Goal: Task Accomplishment & Management: Manage account settings

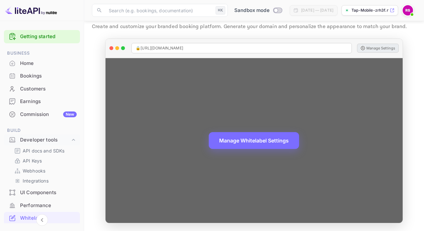
scroll to position [132, 0]
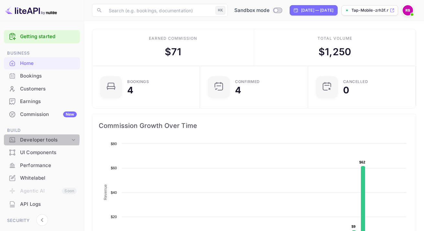
click at [38, 139] on div "Developer tools" at bounding box center [45, 140] width 50 height 7
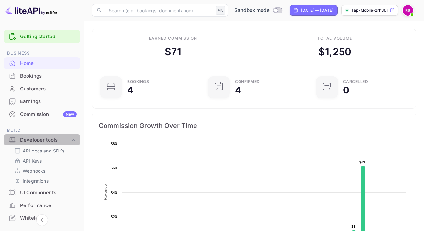
click at [42, 141] on div "Developer tools" at bounding box center [45, 140] width 50 height 7
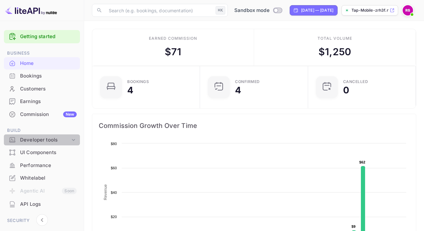
click at [42, 139] on div "Developer tools" at bounding box center [45, 140] width 50 height 7
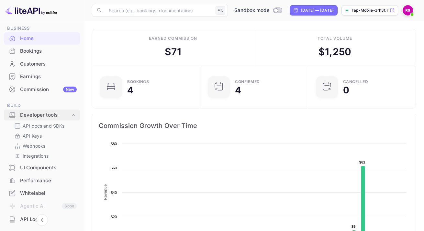
scroll to position [42, 0]
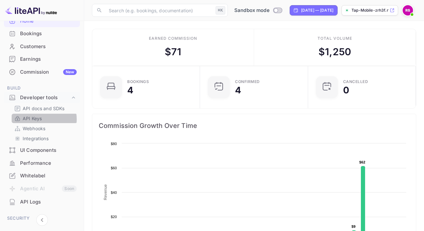
click at [35, 119] on p "API Keys" at bounding box center [32, 118] width 19 height 7
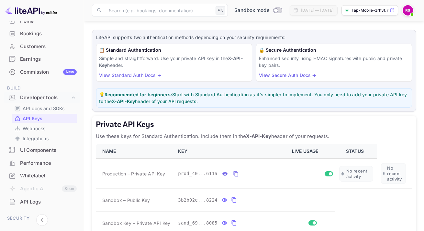
scroll to position [28, 0]
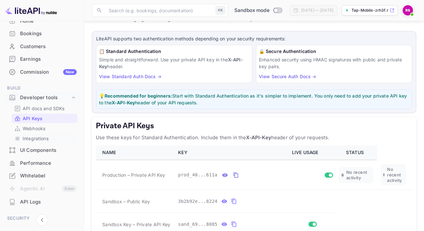
click at [36, 138] on p "Integrations" at bounding box center [36, 138] width 26 height 7
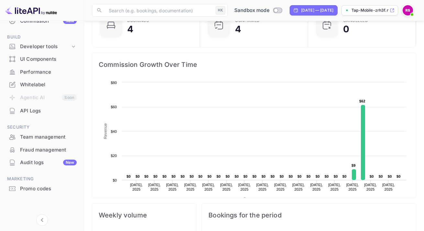
scroll to position [62, 0]
click at [29, 84] on div "Whitelabel" at bounding box center [48, 84] width 57 height 7
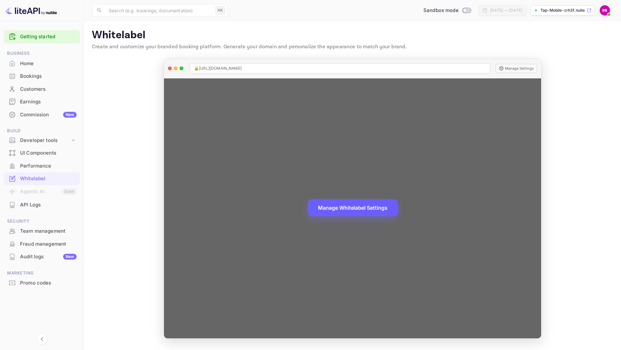
click at [357, 208] on button "Manage Whitelabel Settings" at bounding box center [353, 207] width 90 height 17
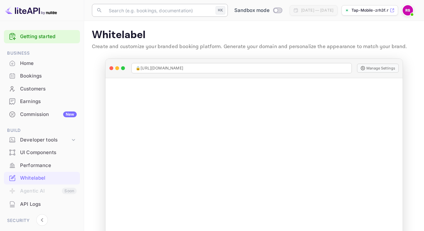
click at [142, 10] on input "text" at bounding box center [159, 10] width 108 height 13
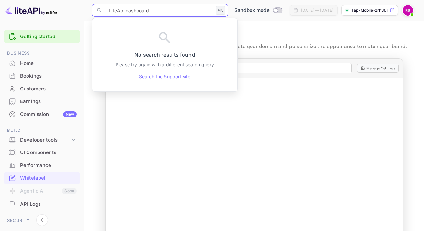
type input "LIteApi dashboard"
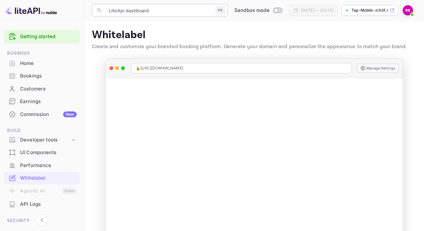
click at [151, 8] on input "LIteApi dashboard" at bounding box center [159, 10] width 108 height 13
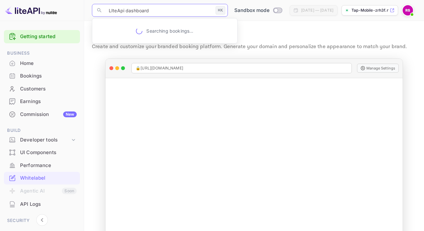
click at [157, 9] on input "LIteApi dashboard" at bounding box center [159, 10] width 108 height 13
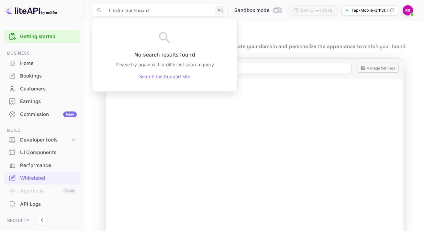
click at [314, 27] on main "Whitelabel Create and customize your branded booking platform. Generate your do…" at bounding box center [254, 136] width 340 height 230
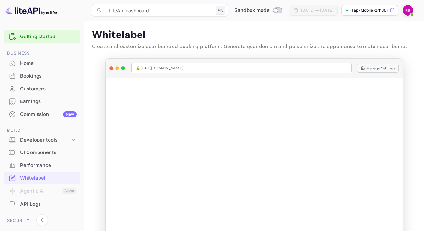
click at [23, 10] on img at bounding box center [31, 10] width 52 height 10
click at [23, 12] on img at bounding box center [31, 10] width 52 height 10
click at [31, 37] on link "Getting started" at bounding box center [48, 36] width 57 height 7
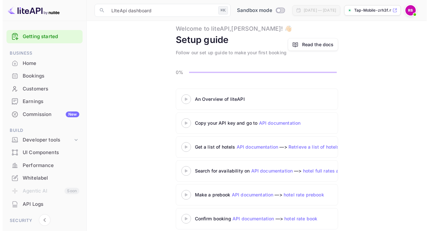
scroll to position [26, 0]
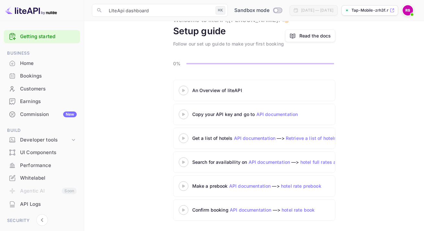
click at [216, 90] on div "An Overview of liteAPI" at bounding box center [273, 90] width 162 height 7
click at [187, 91] on icon at bounding box center [183, 90] width 23 height 3
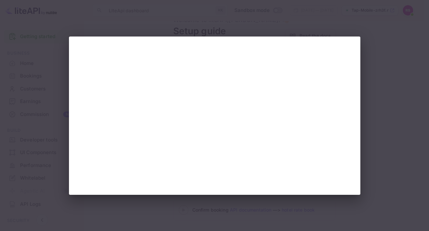
click at [381, 88] on div at bounding box center [214, 115] width 429 height 231
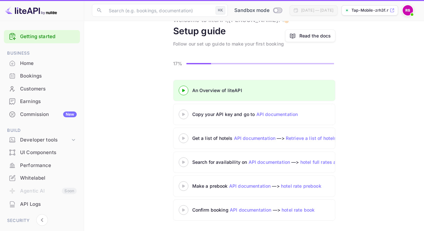
scroll to position [26, 0]
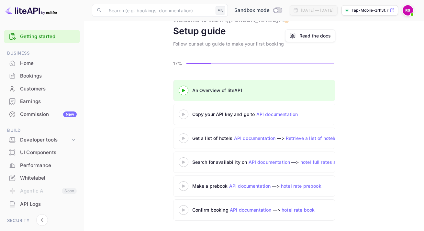
click at [312, 36] on div "Read the docs" at bounding box center [315, 35] width 32 height 7
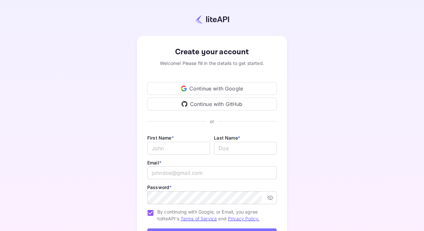
click at [211, 90] on div "Continue with Google" at bounding box center [211, 88] width 129 height 13
click at [251, 91] on div "Continue with Google" at bounding box center [211, 88] width 129 height 13
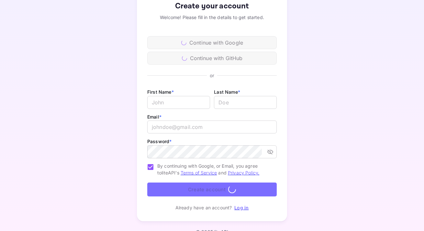
scroll to position [58, 0]
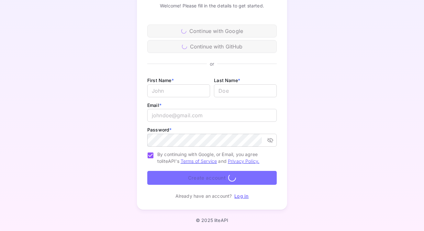
click at [247, 196] on link "Log in" at bounding box center [241, 197] width 14 height 6
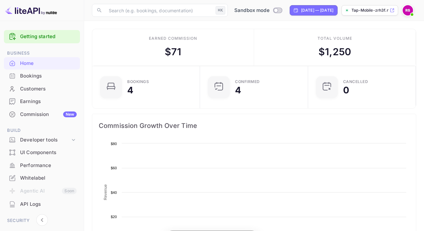
scroll to position [100, 99]
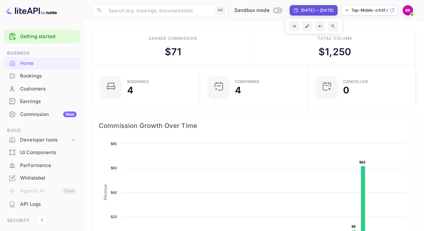
click at [296, 13] on div "[DATE] — [DATE]" at bounding box center [314, 10] width 48 height 10
select select "7"
select select "2025"
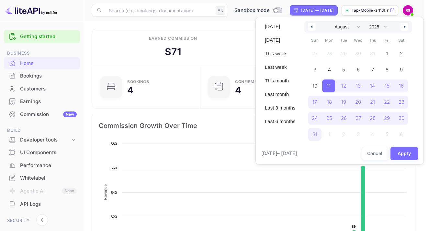
click at [245, 21] on div at bounding box center [214, 115] width 429 height 231
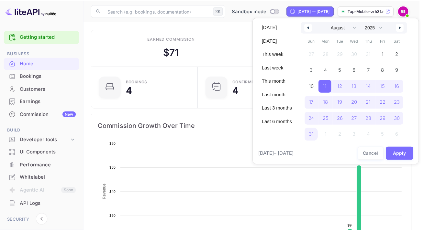
scroll to position [5, 5]
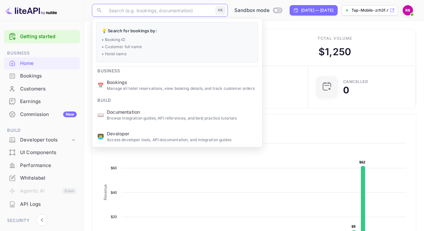
click at [163, 9] on input "text" at bounding box center [159, 10] width 108 height 13
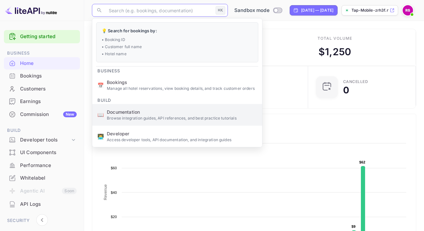
click at [122, 112] on span "Documentation" at bounding box center [182, 112] width 150 height 7
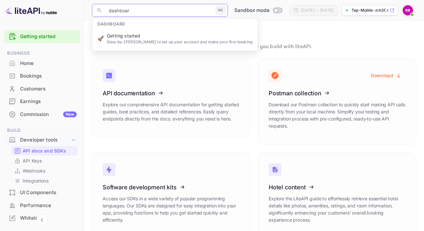
type input "dashboard"
click at [185, 6] on input "dashboard" at bounding box center [159, 10] width 108 height 13
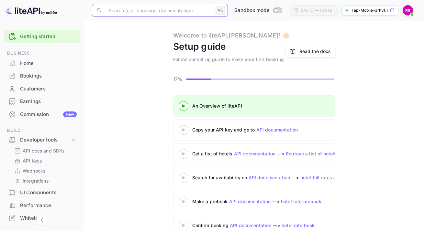
scroll to position [26, 0]
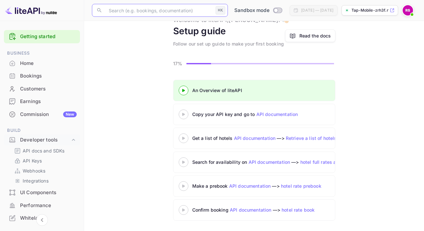
click at [243, 185] on link "API documentation" at bounding box center [250, 187] width 42 height 6
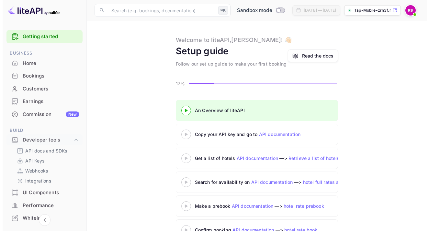
scroll to position [0, 0]
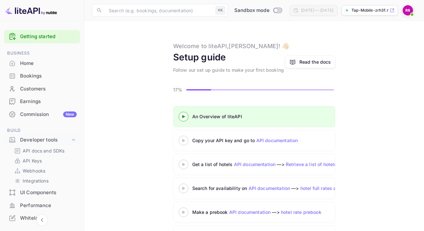
click at [40, 78] on div "Bookings" at bounding box center [48, 76] width 57 height 7
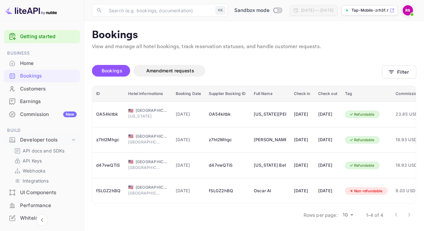
click at [34, 87] on div "Customers" at bounding box center [48, 88] width 57 height 7
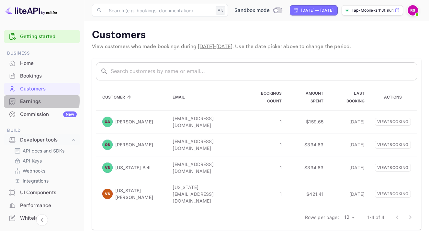
click at [28, 101] on div "Earnings" at bounding box center [48, 101] width 57 height 7
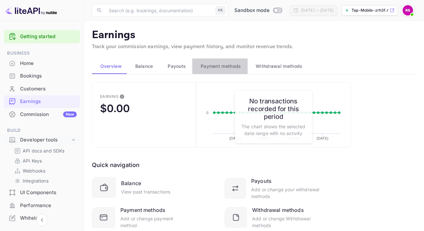
click at [220, 65] on span "Payment methods" at bounding box center [221, 66] width 40 height 8
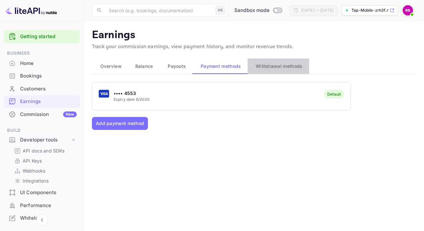
click at [276, 63] on span "Withdrawal methods" at bounding box center [279, 66] width 47 height 8
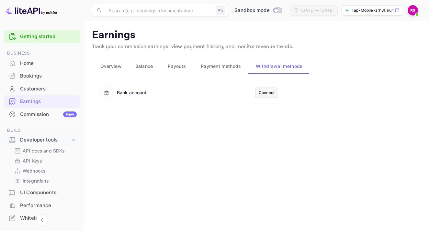
click at [272, 93] on div "Connect" at bounding box center [267, 93] width 16 height 6
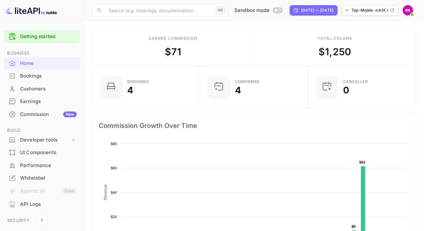
click at [27, 100] on div "Earnings" at bounding box center [48, 101] width 57 height 7
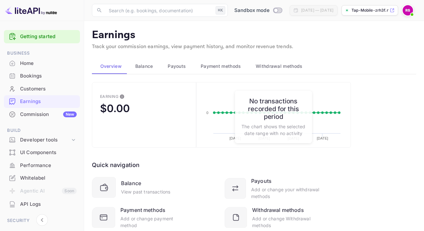
click at [282, 65] on span "Withdrawal methods" at bounding box center [279, 66] width 47 height 8
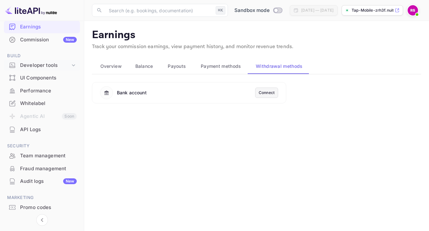
scroll to position [94, 0]
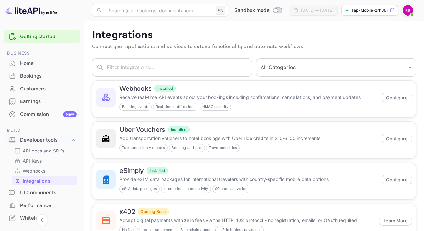
scroll to position [42, 0]
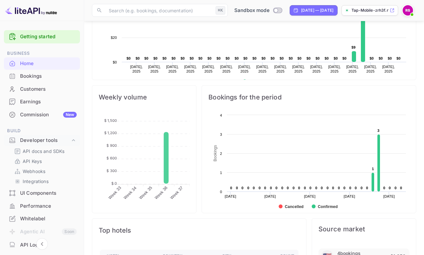
scroll to position [180, 0]
click at [36, 103] on div "Earnings" at bounding box center [48, 101] width 57 height 7
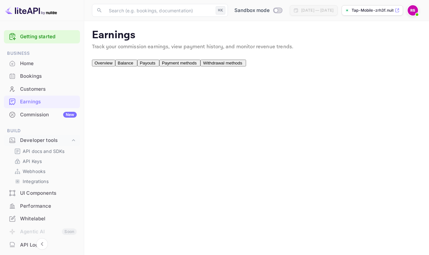
click at [242, 65] on span "Withdrawal methods" at bounding box center [222, 63] width 39 height 5
click at [266, 88] on div "Connect" at bounding box center [267, 85] width 16 height 6
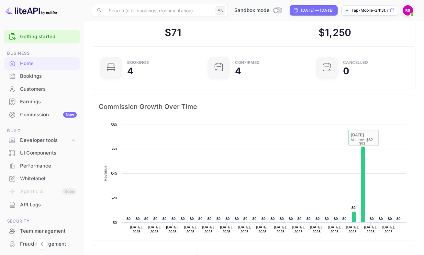
scroll to position [107, 0]
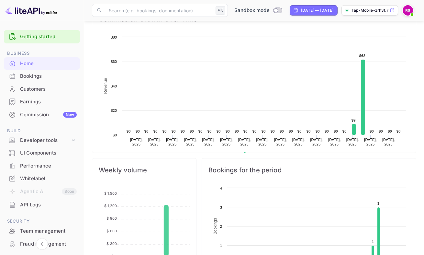
click at [33, 113] on div "Commission New" at bounding box center [48, 114] width 57 height 7
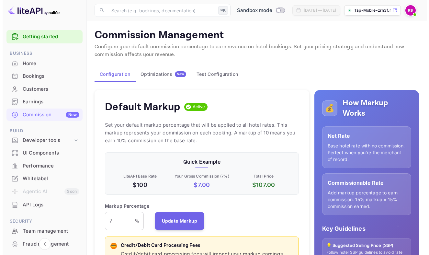
scroll to position [110, 189]
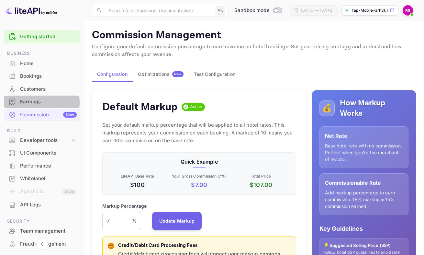
click at [34, 102] on div "Earnings" at bounding box center [48, 101] width 57 height 7
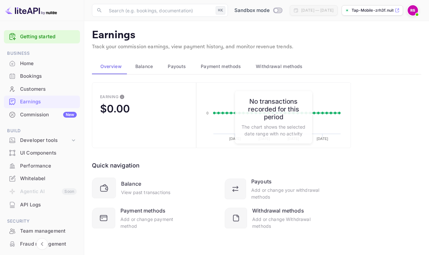
click at [274, 67] on span "Withdrawal methods" at bounding box center [279, 66] width 47 height 8
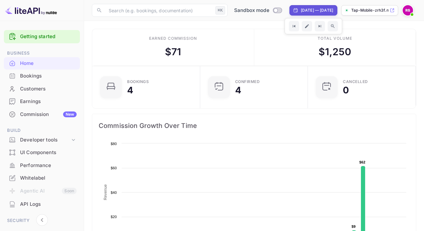
click at [382, 8] on p "Tap-Mobile-zrh3f.nuite..." at bounding box center [370, 10] width 37 height 6
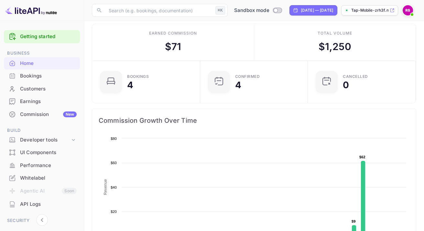
scroll to position [6, 0]
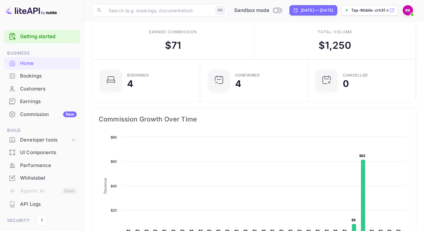
click at [31, 178] on div "Whitelabel" at bounding box center [48, 178] width 57 height 7
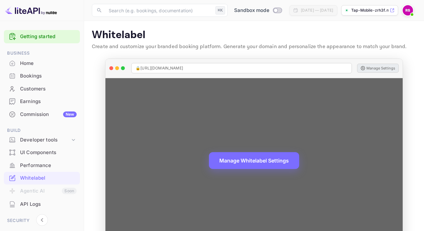
click at [384, 66] on button "Manage Settings" at bounding box center [378, 68] width 42 height 9
